Goal: Find specific page/section: Find specific page/section

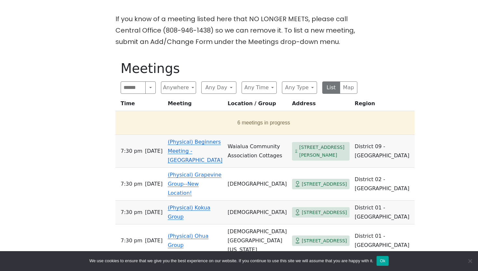
scroll to position [152, 0]
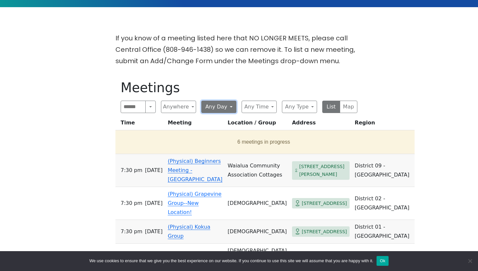
click at [219, 104] on button "Any Day" at bounding box center [218, 107] width 35 height 12
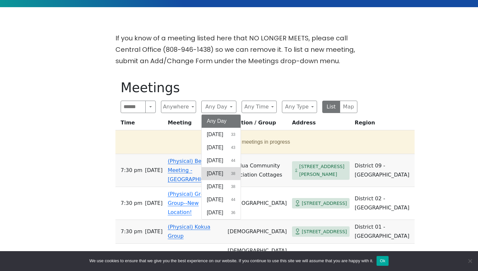
click at [219, 172] on span "[DATE]" at bounding box center [215, 174] width 16 height 8
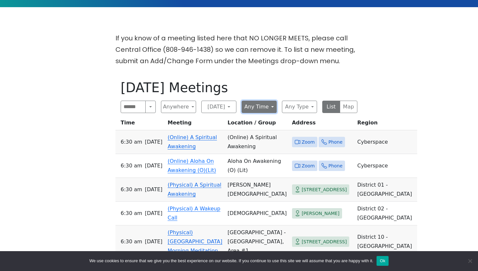
click at [269, 106] on button "Any Time" at bounding box center [259, 107] width 35 height 12
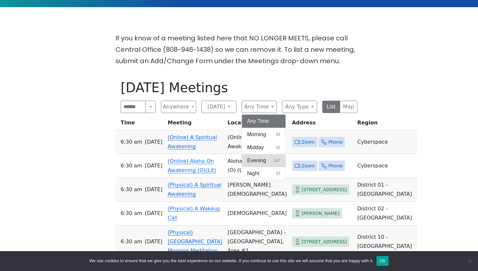
click at [257, 160] on span "Evening" at bounding box center [256, 160] width 19 height 8
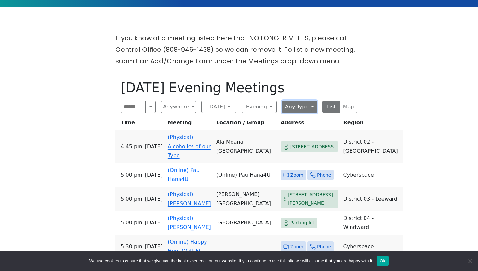
click at [309, 105] on button "Any Type" at bounding box center [299, 107] width 35 height 12
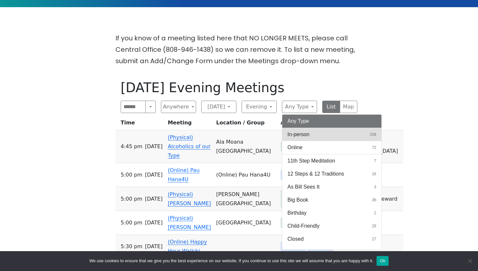
click at [297, 135] on span "In-person" at bounding box center [299, 134] width 22 height 8
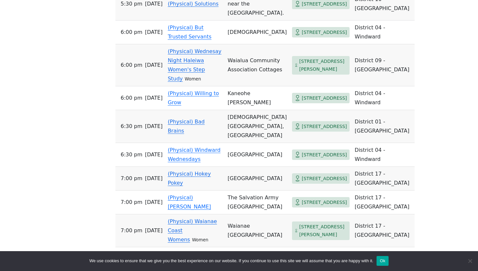
scroll to position [390, 0]
